Goal: Book appointment/travel/reservation

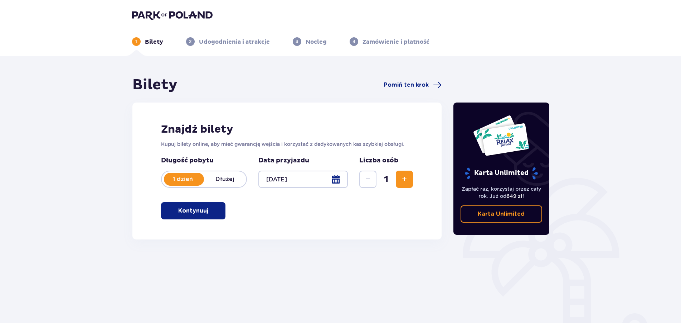
click at [211, 205] on button "Kontynuuj" at bounding box center [193, 210] width 64 height 17
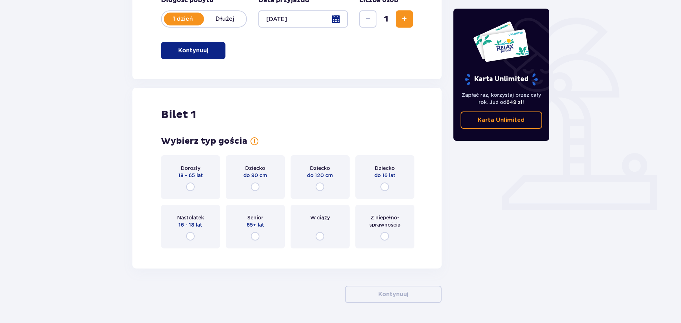
scroll to position [183, 0]
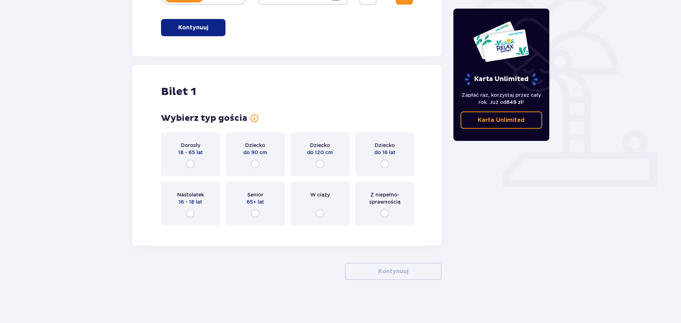
click at [188, 163] on input "radio" at bounding box center [190, 163] width 9 height 9
radio input "true"
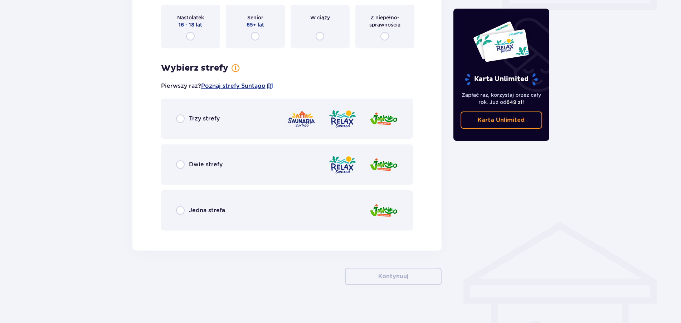
scroll to position [365, 0]
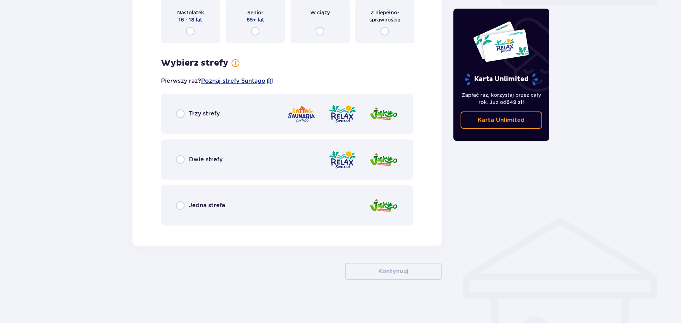
click at [179, 160] on input "radio" at bounding box center [180, 159] width 9 height 9
radio input "true"
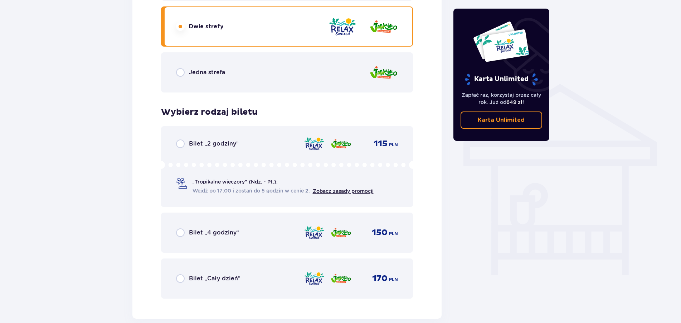
click at [183, 72] on input "radio" at bounding box center [180, 72] width 9 height 9
radio input "true"
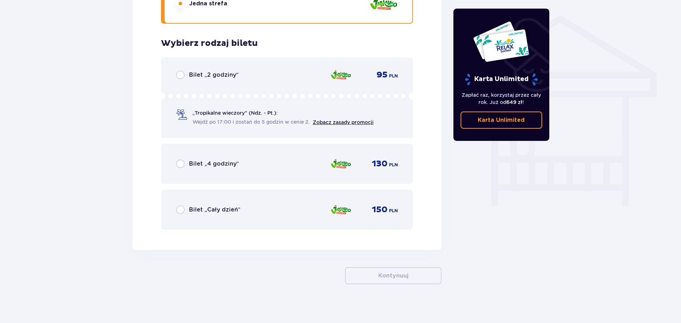
scroll to position [571, 0]
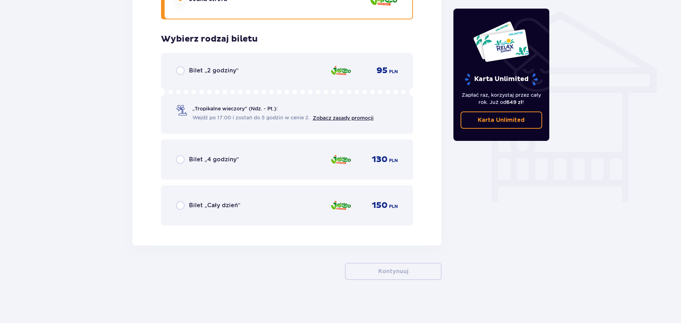
click at [211, 160] on span "Bilet „4 godziny”" at bounding box center [214, 159] width 50 height 8
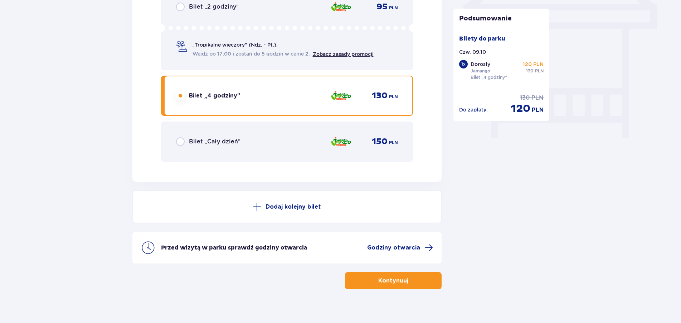
scroll to position [644, 0]
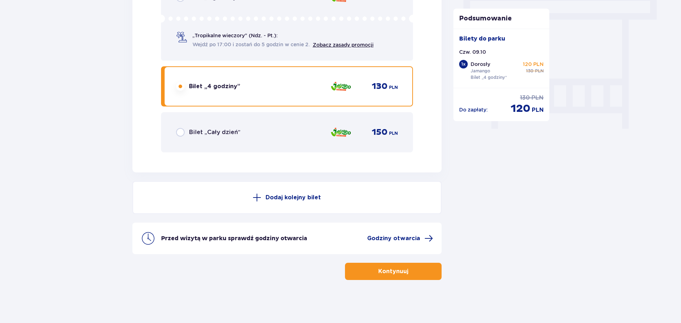
click at [185, 132] on div "Bilet „Cały dzień”" at bounding box center [208, 132] width 64 height 9
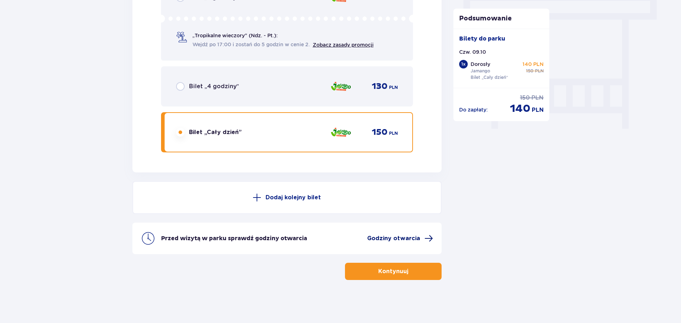
click at [395, 237] on span "Godziny otwarcia" at bounding box center [393, 238] width 53 height 8
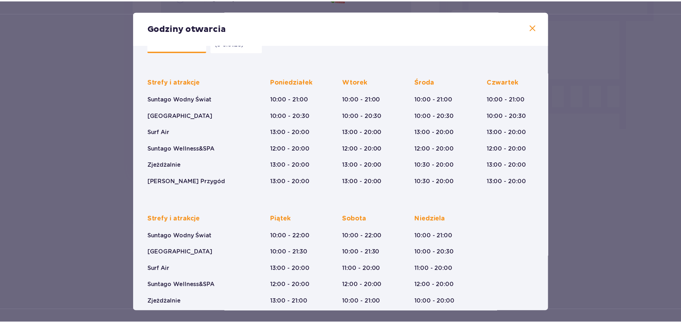
scroll to position [56, 0]
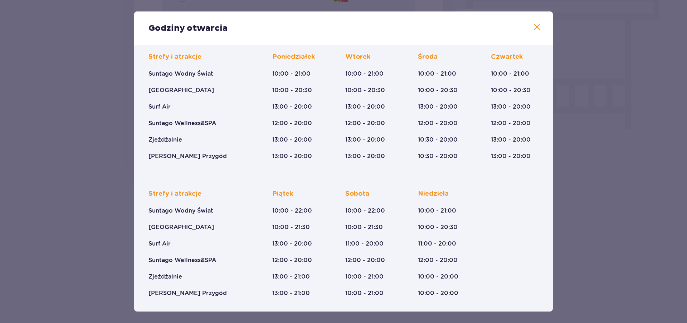
click at [533, 26] on span at bounding box center [537, 27] width 9 height 9
